Goal: Information Seeking & Learning: Learn about a topic

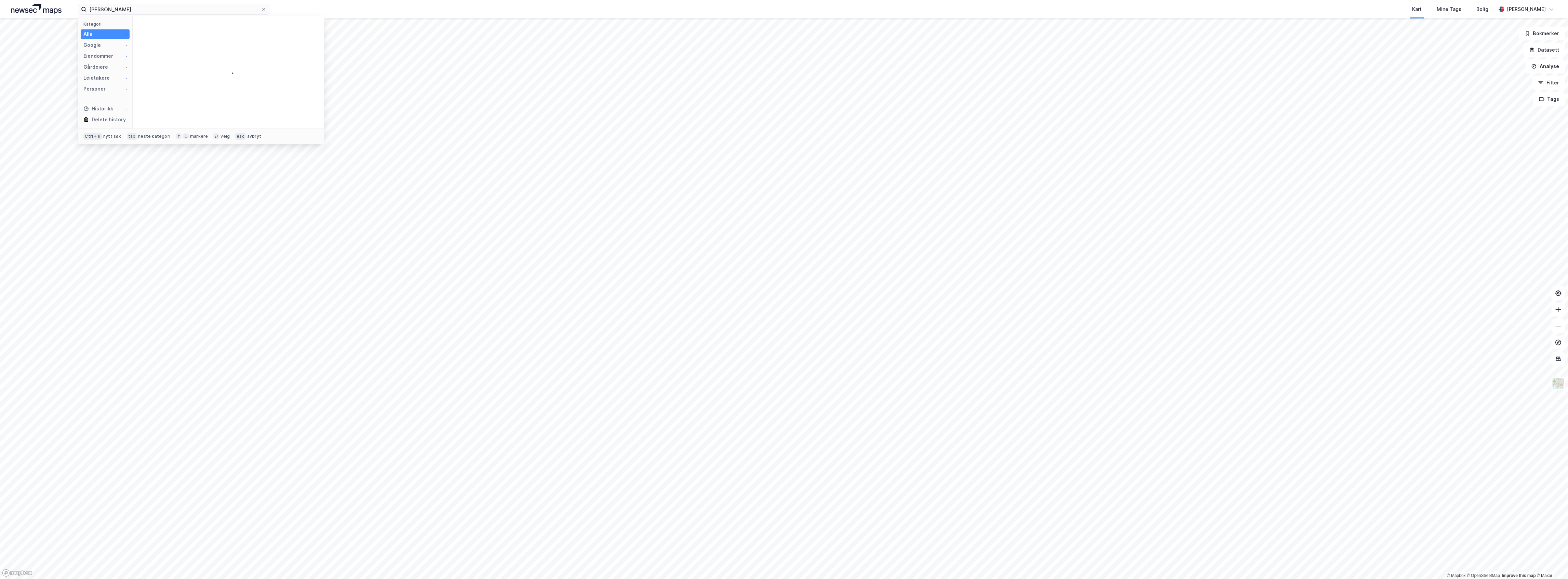
type input "[PERSON_NAME]"
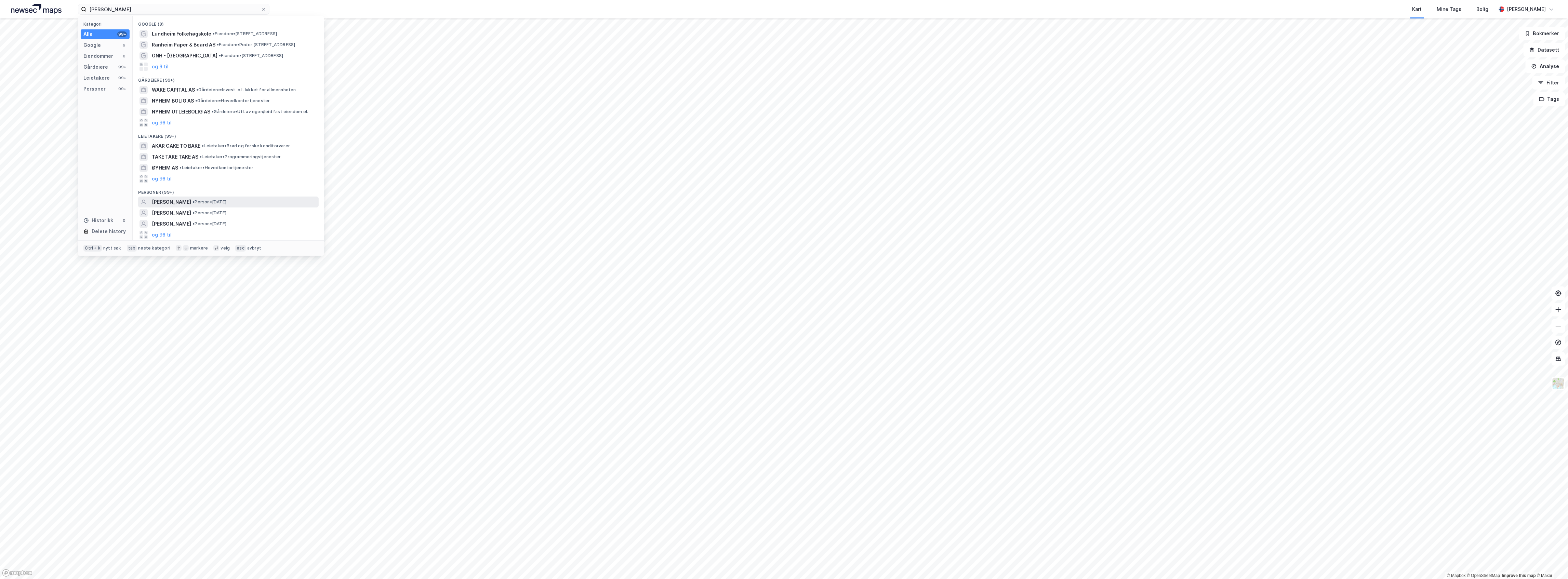
click at [226, 206] on div "[PERSON_NAME] • Person • [DATE]" at bounding box center [234, 202] width 166 height 8
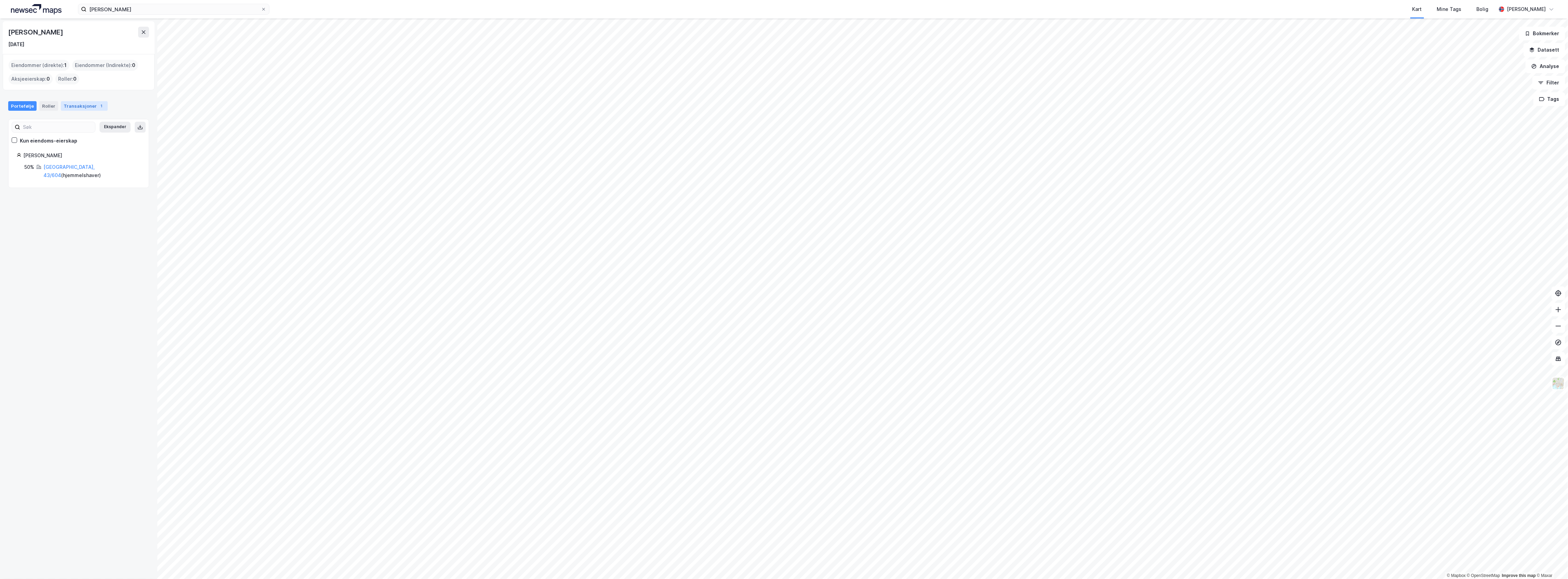
click at [89, 109] on div "Transaksjoner 1" at bounding box center [84, 106] width 47 height 10
